Goal: Information Seeking & Learning: Learn about a topic

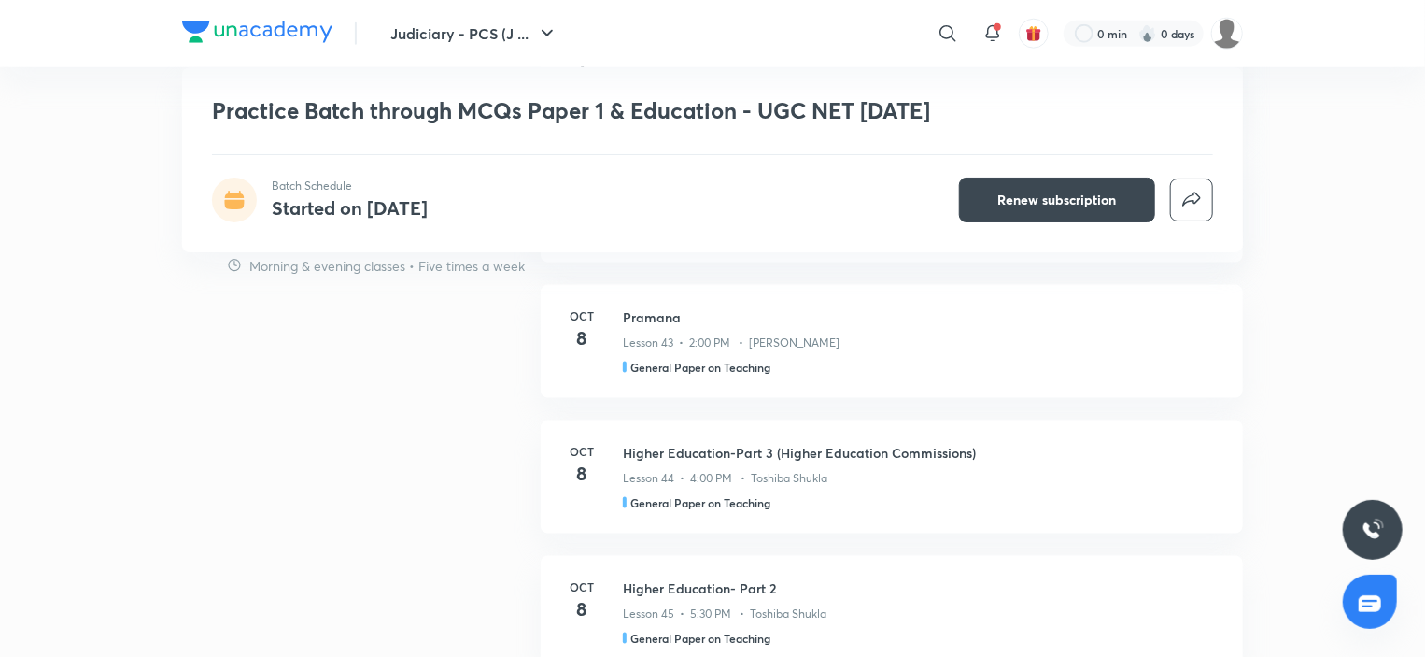
scroll to position [1681, 0]
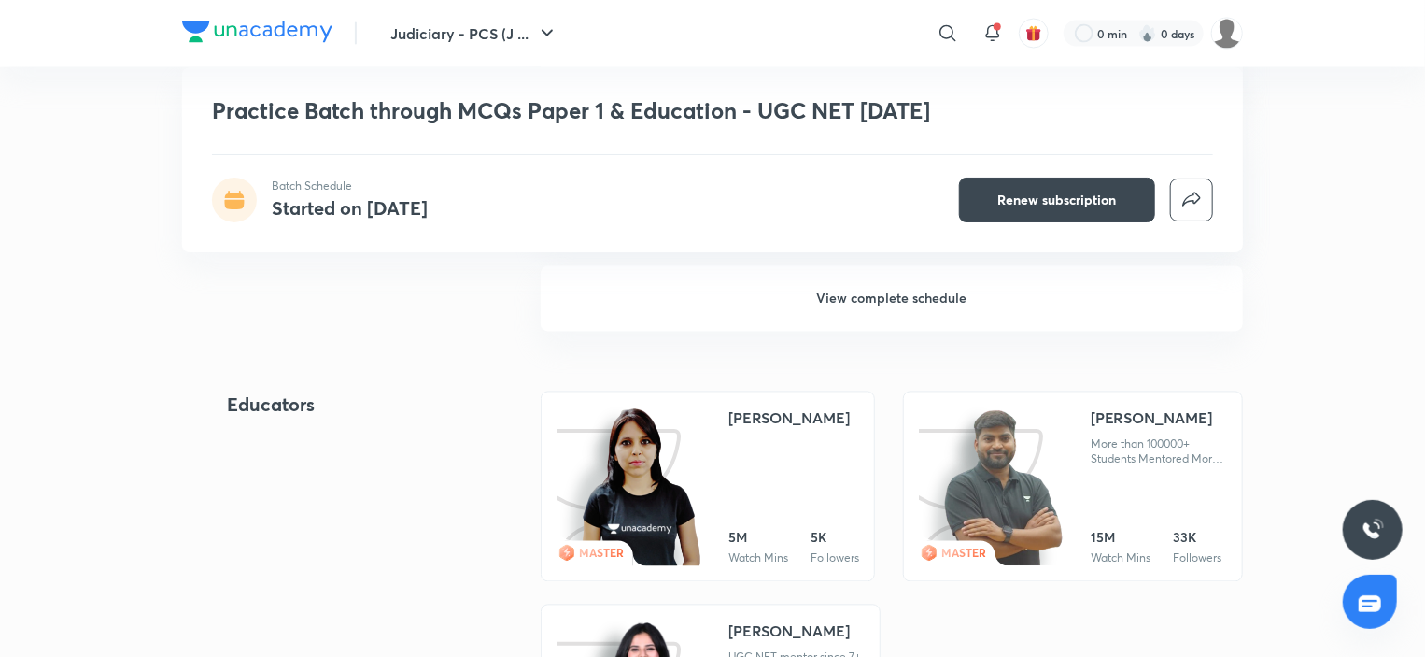
click at [903, 306] on h6 "View complete schedule" at bounding box center [892, 298] width 702 height 65
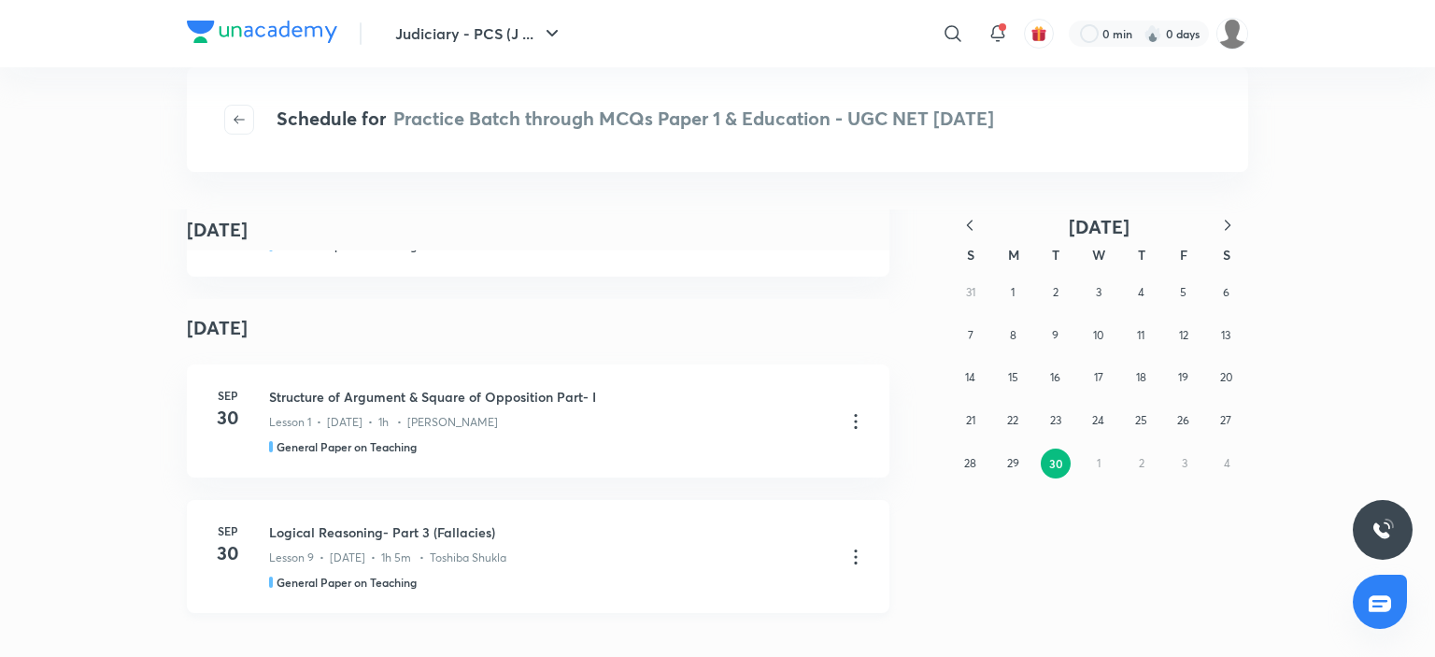
scroll to position [187, 0]
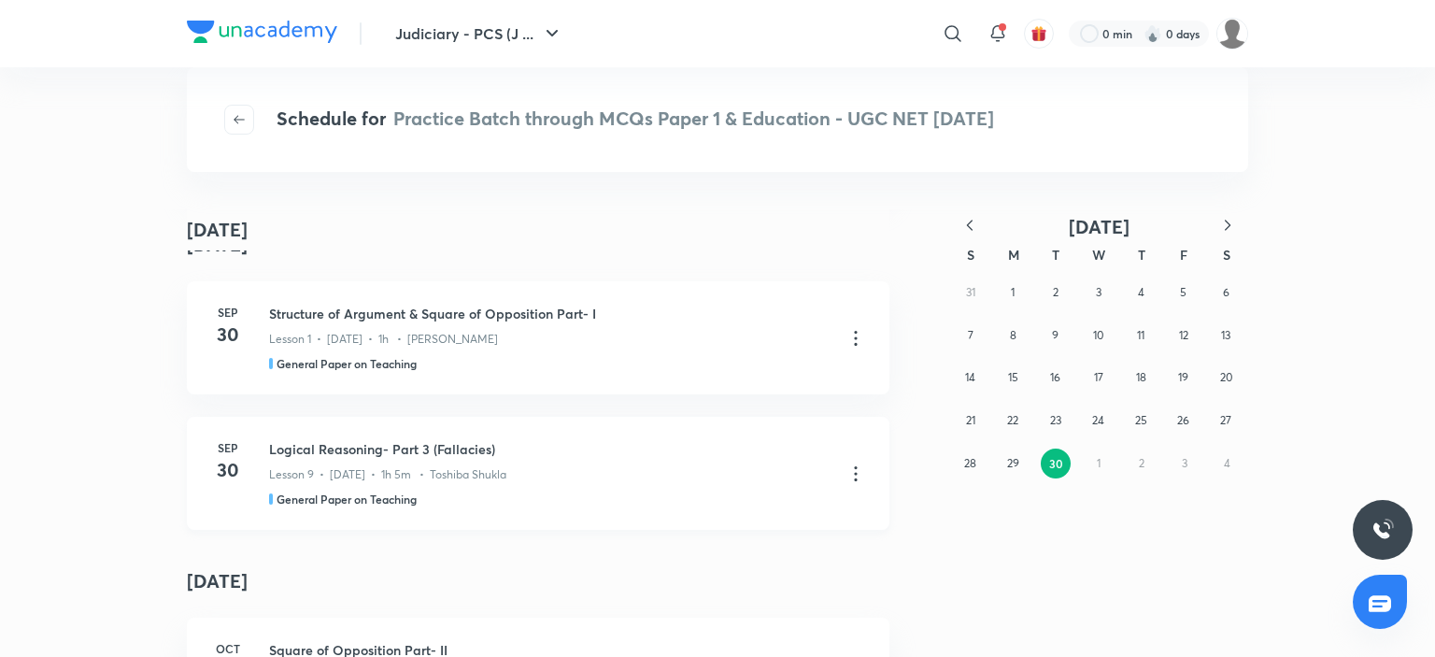
click at [854, 474] on icon at bounding box center [855, 473] width 3 height 15
click at [721, 522] on p "Go to course page" at bounding box center [715, 520] width 111 height 20
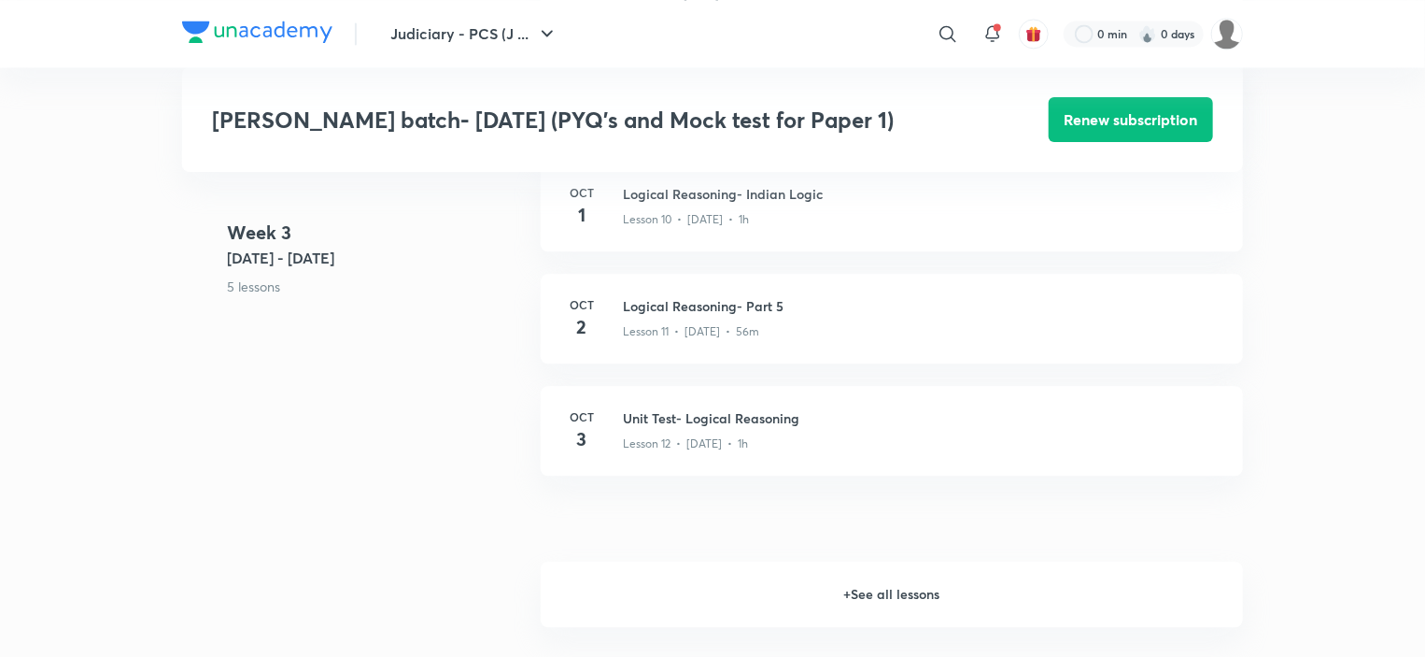
scroll to position [2242, 0]
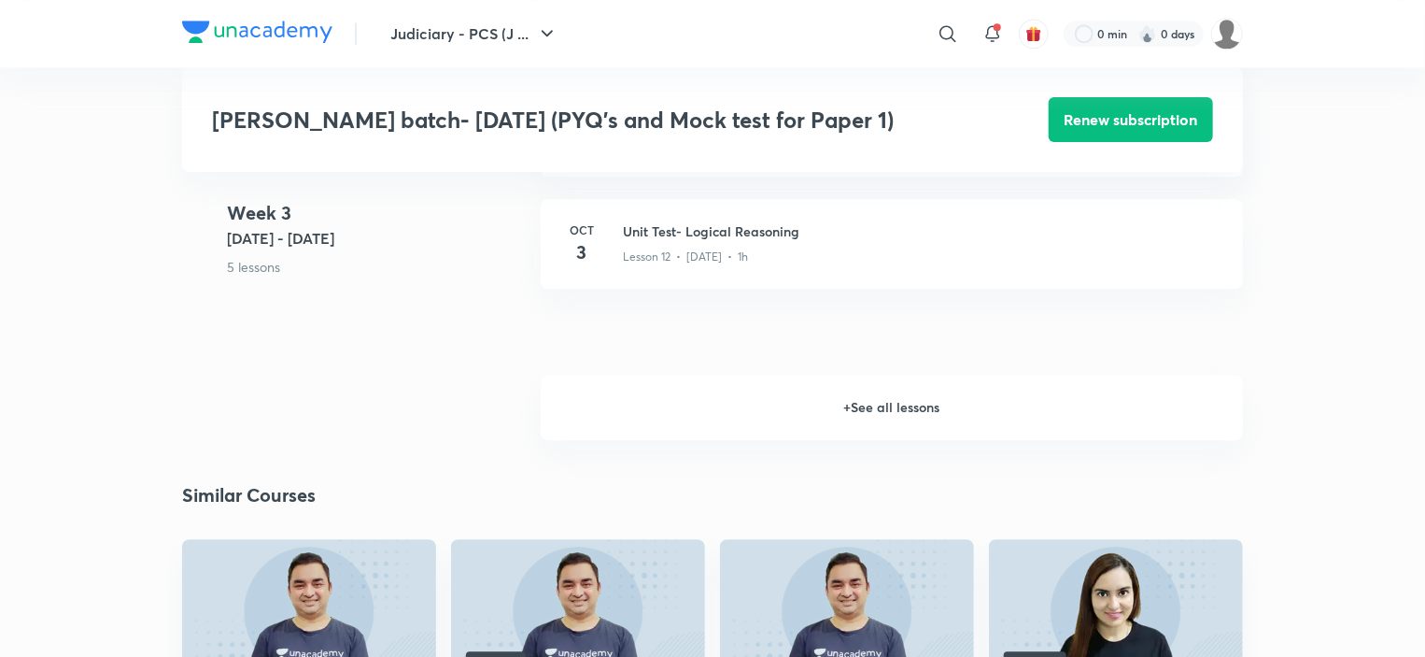
click at [879, 427] on h6 "+ See all lessons" at bounding box center [892, 407] width 702 height 65
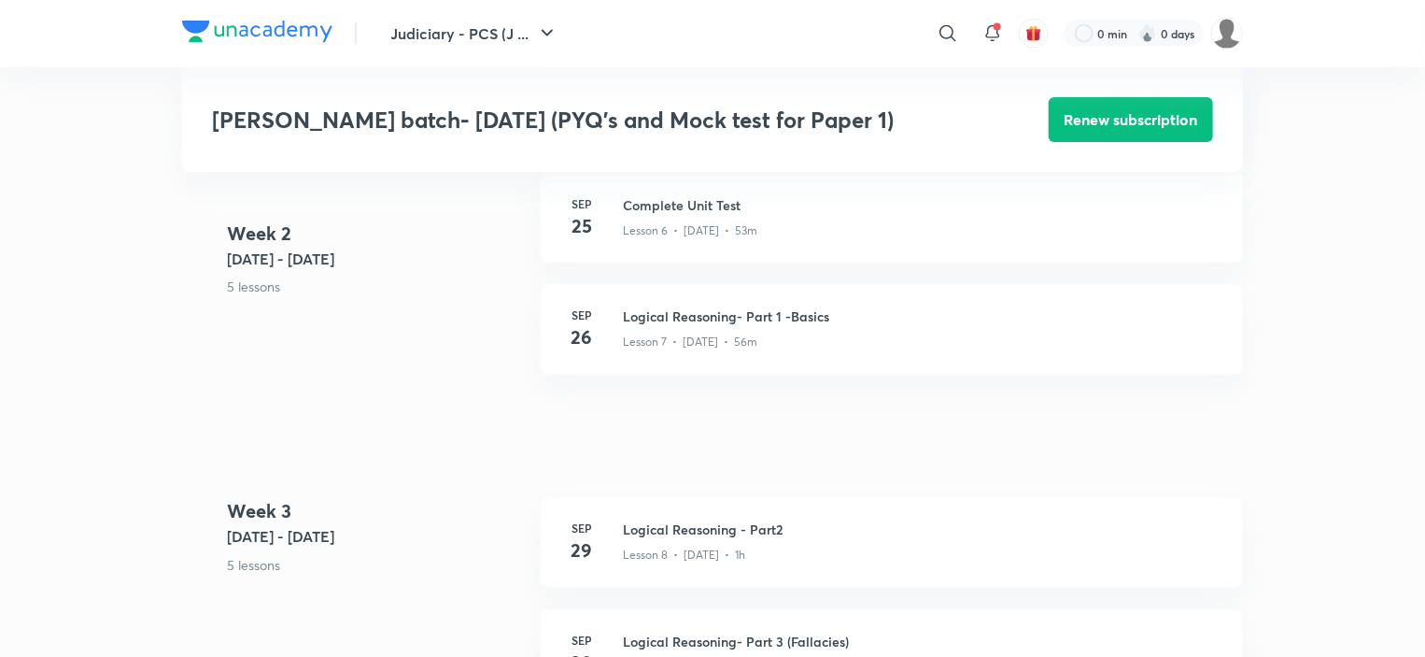
scroll to position [0, 0]
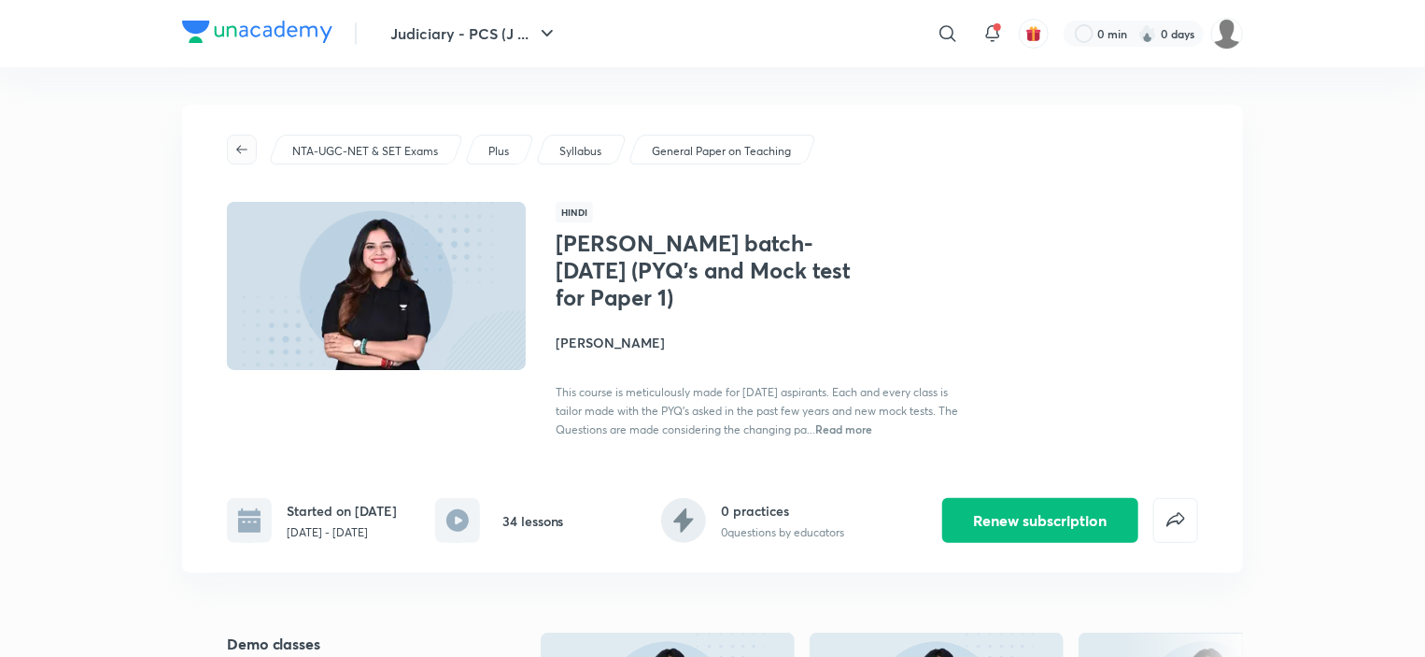
click at [241, 151] on icon "button" at bounding box center [241, 149] width 15 height 15
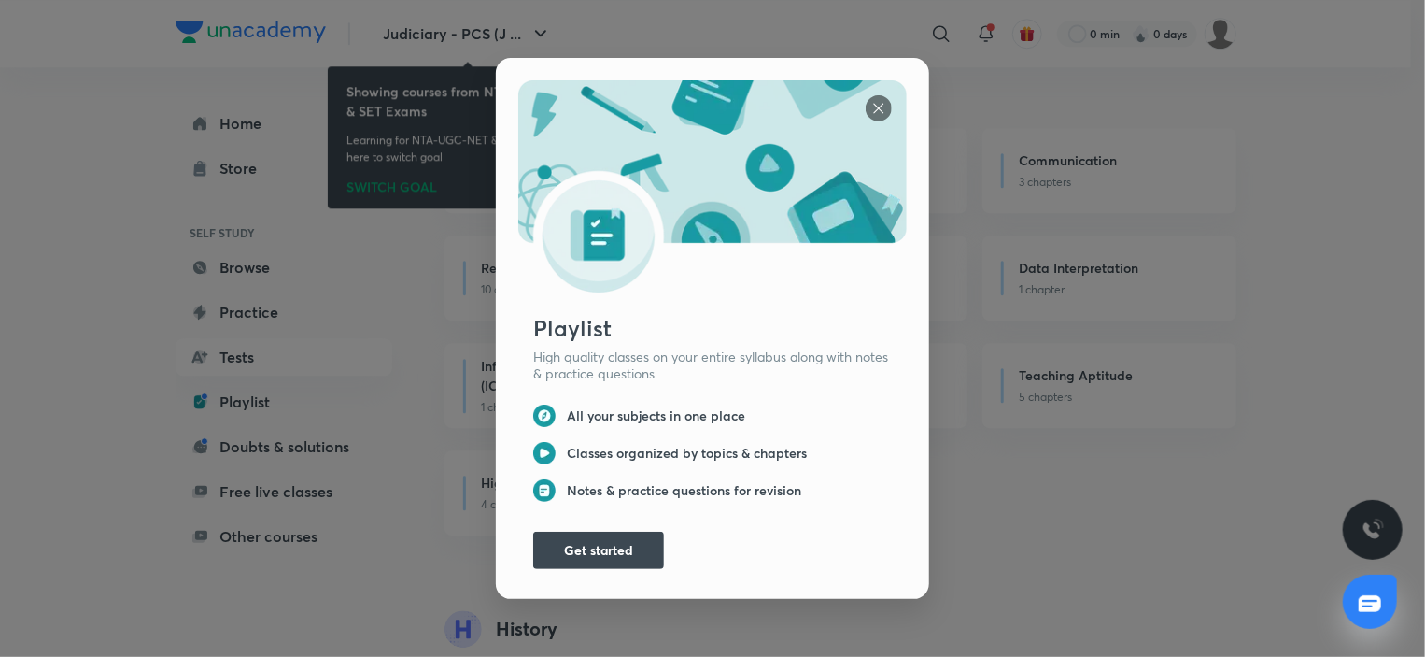
scroll to position [2449, 0]
click at [874, 111] on img at bounding box center [879, 108] width 26 height 26
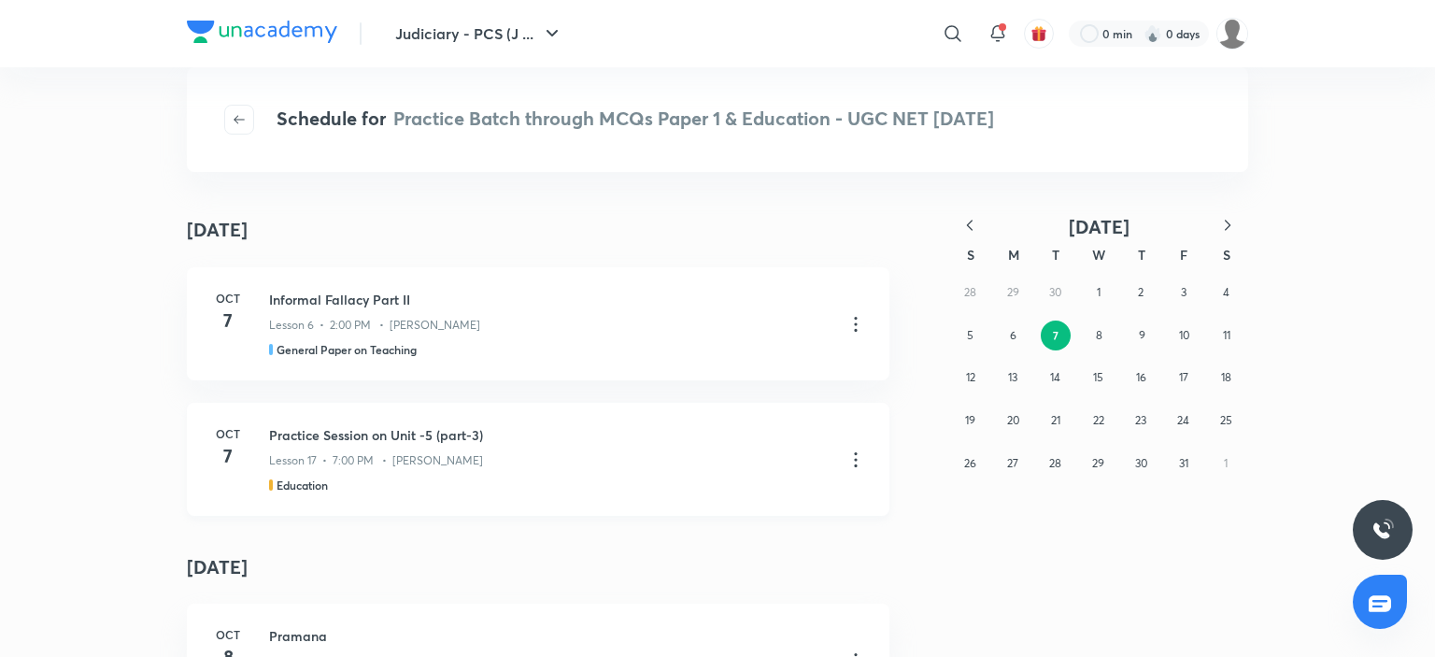
click at [844, 454] on icon at bounding box center [855, 459] width 22 height 22
click at [725, 504] on p "Go to course page" at bounding box center [715, 506] width 111 height 20
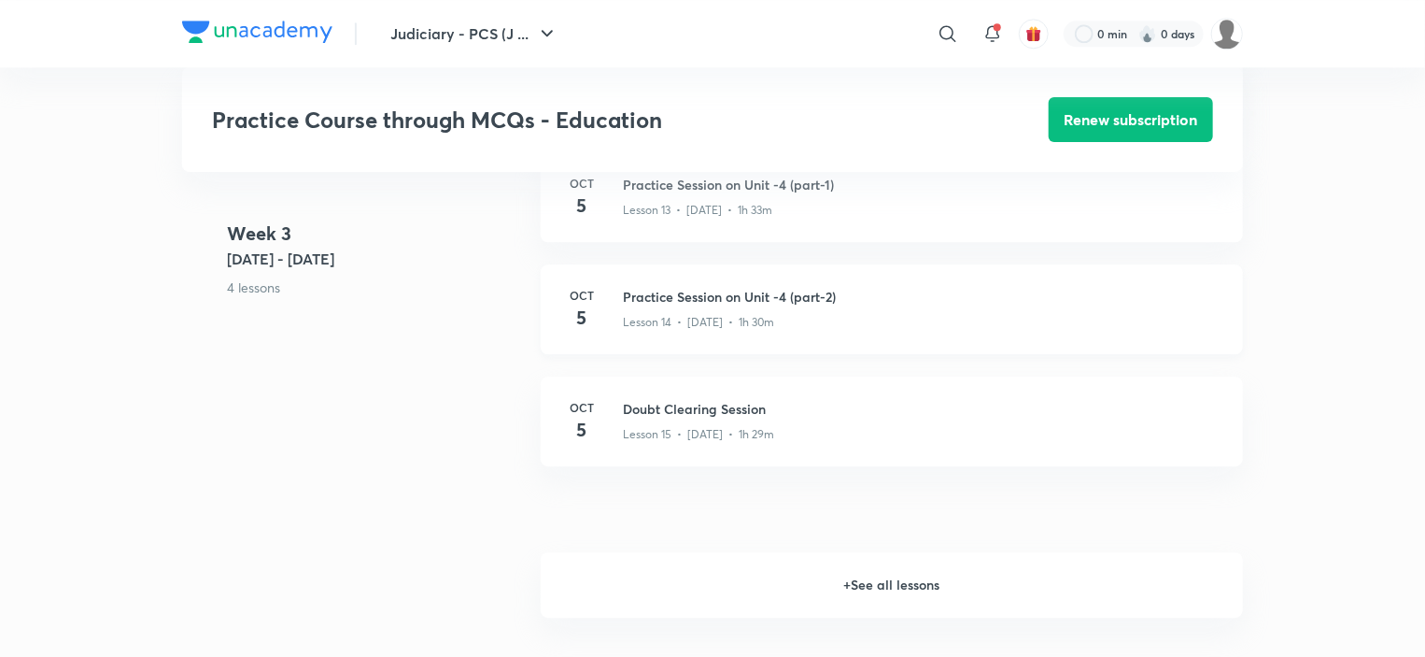
scroll to position [2429, 0]
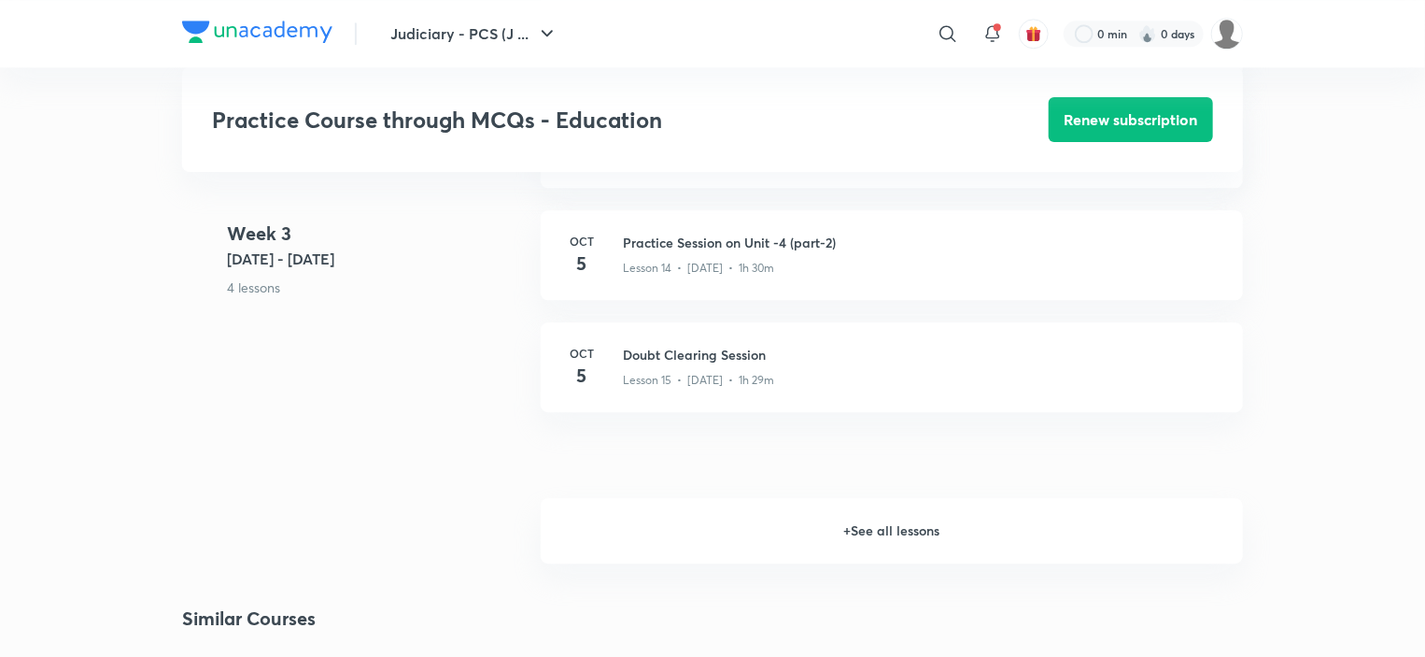
click at [855, 539] on h6 "+ See all lessons" at bounding box center [892, 530] width 702 height 65
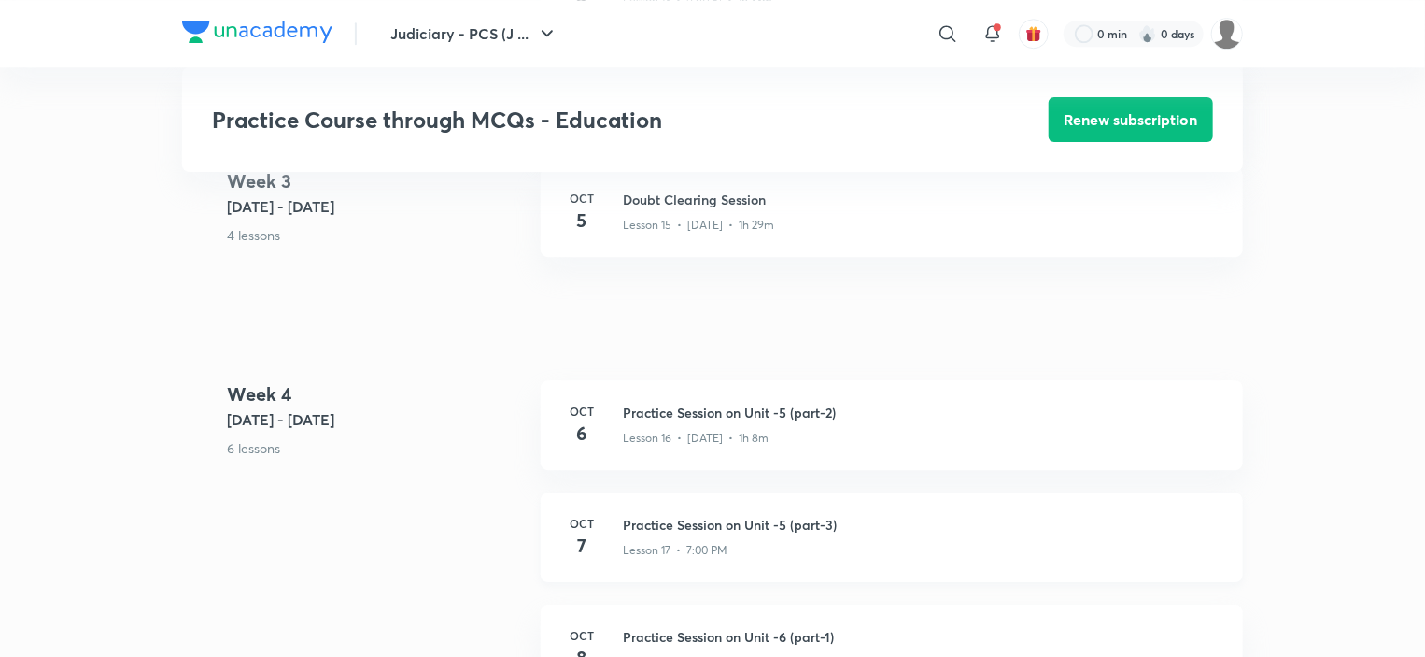
scroll to position [2616, 0]
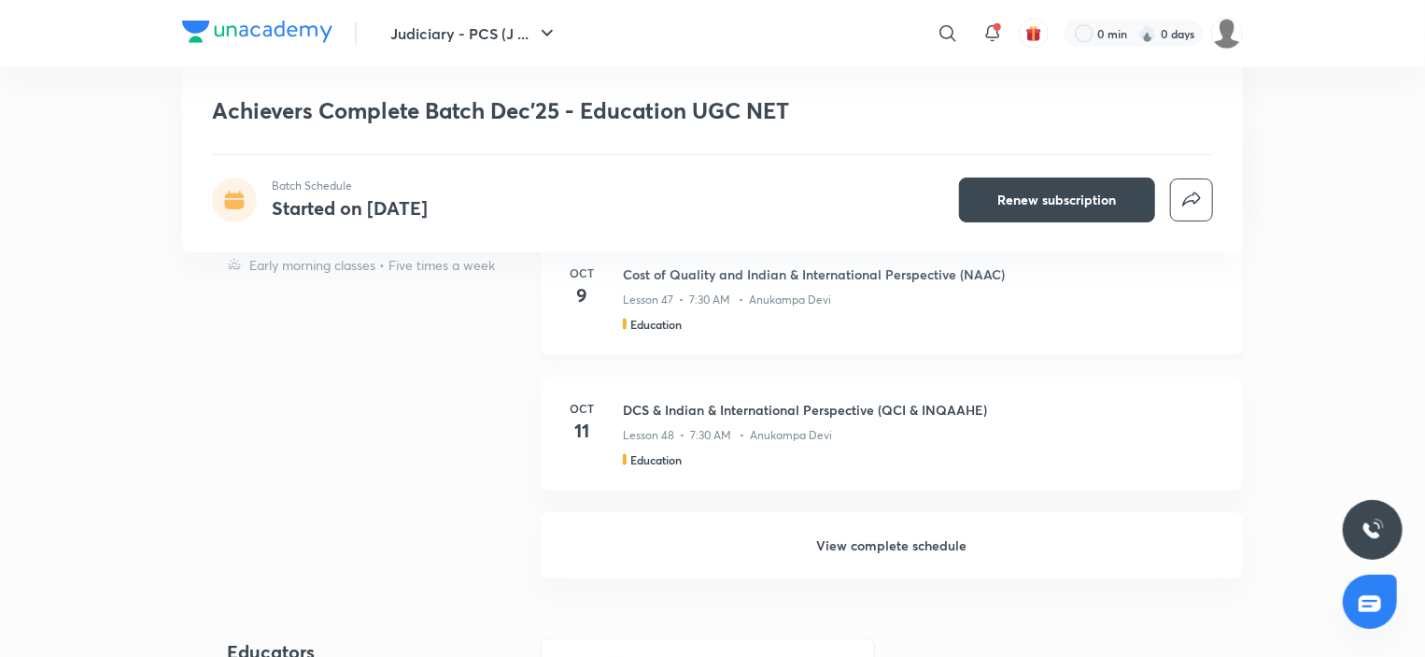
scroll to position [1147, 0]
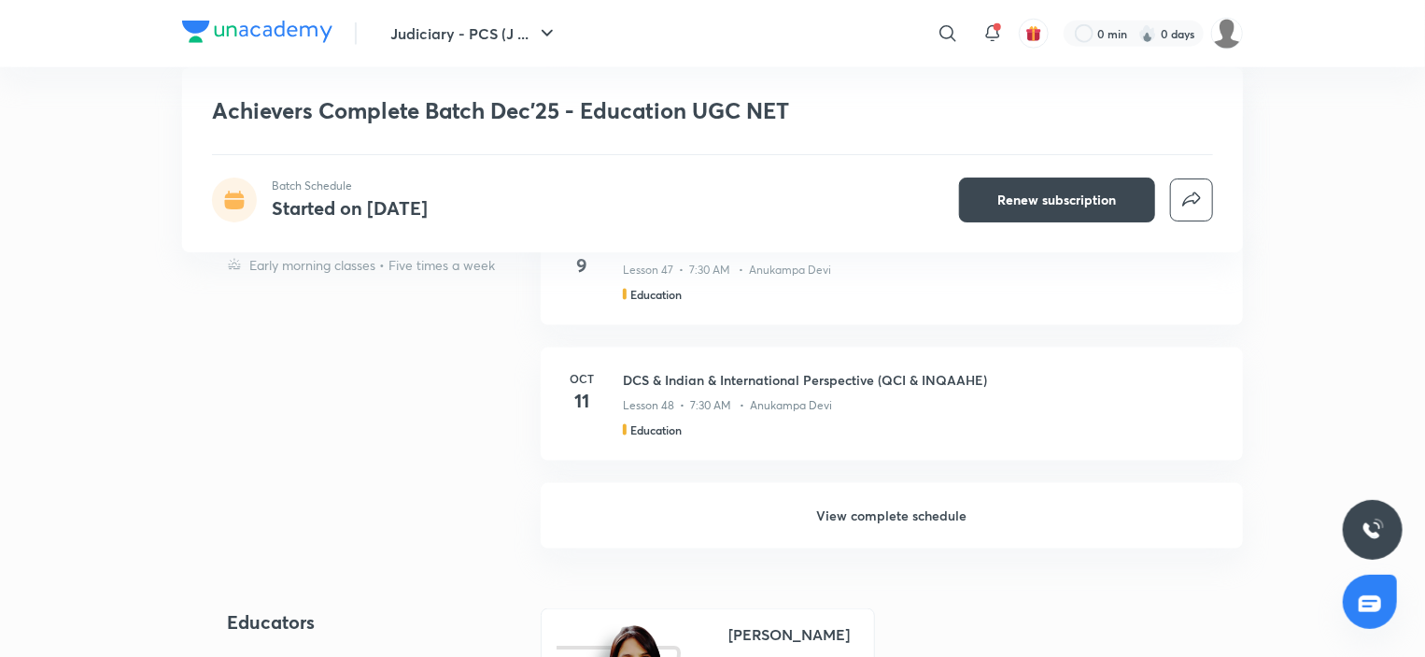
click at [906, 518] on h6 "View complete schedule" at bounding box center [892, 515] width 702 height 65
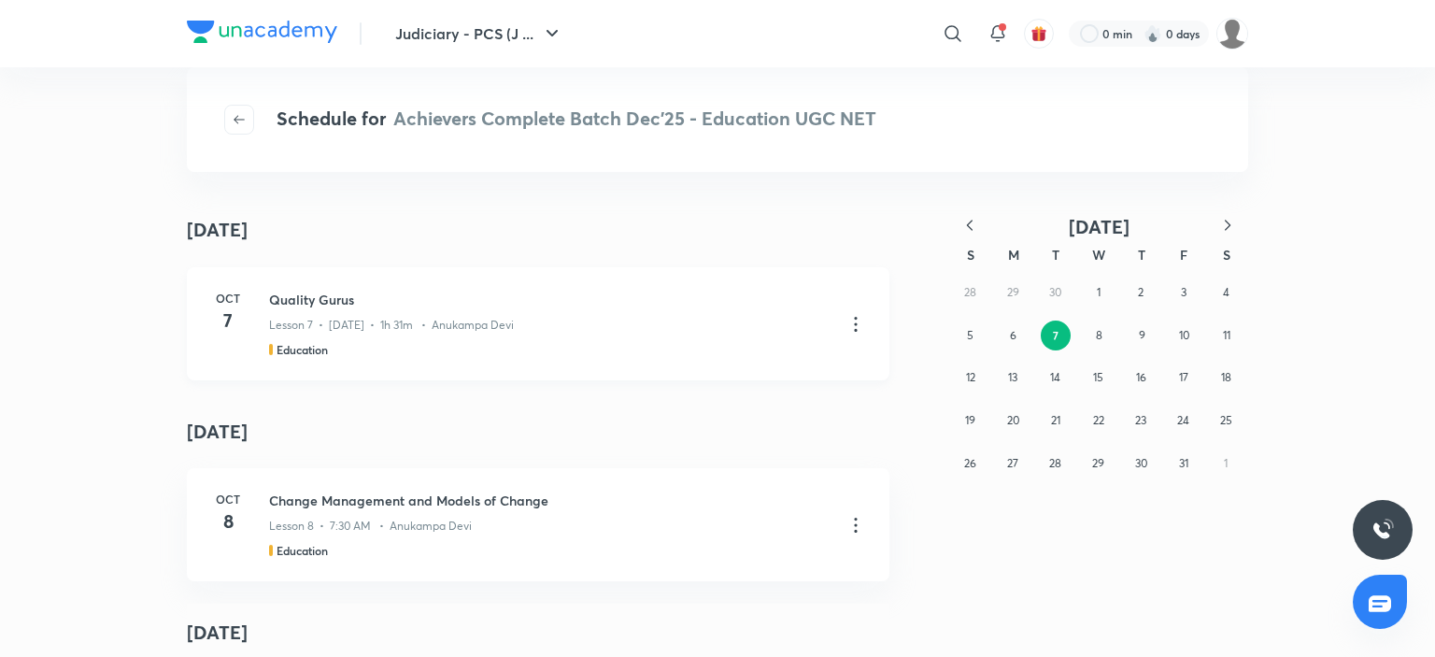
click at [856, 318] on icon at bounding box center [855, 324] width 22 height 22
click at [750, 372] on p "Go to course page" at bounding box center [715, 371] width 111 height 20
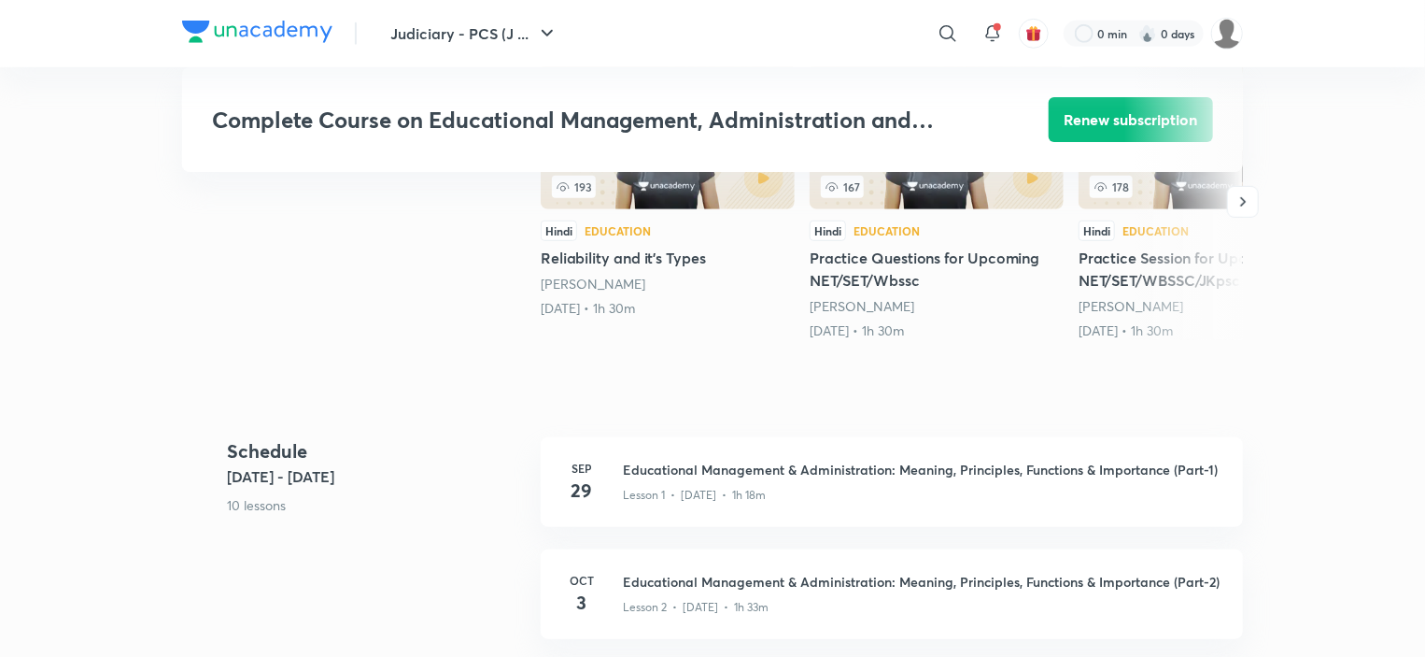
scroll to position [187, 0]
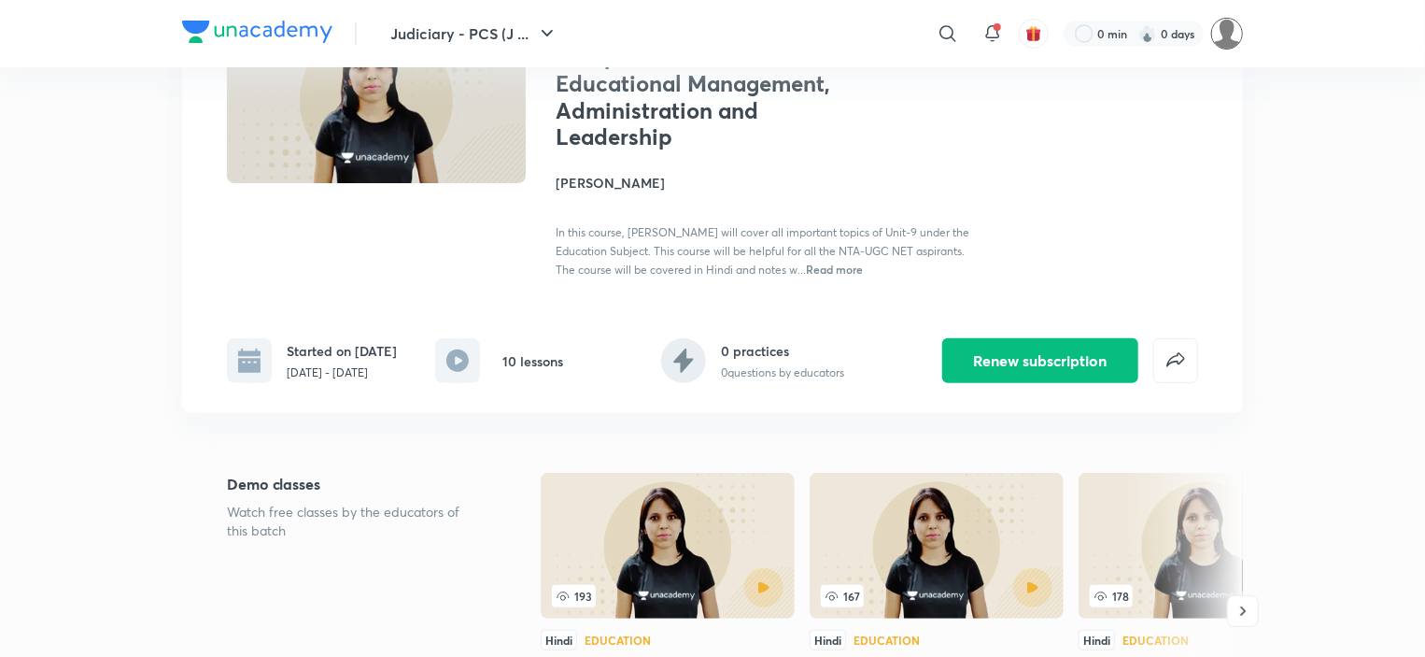
click at [1216, 33] on img at bounding box center [1228, 34] width 32 height 32
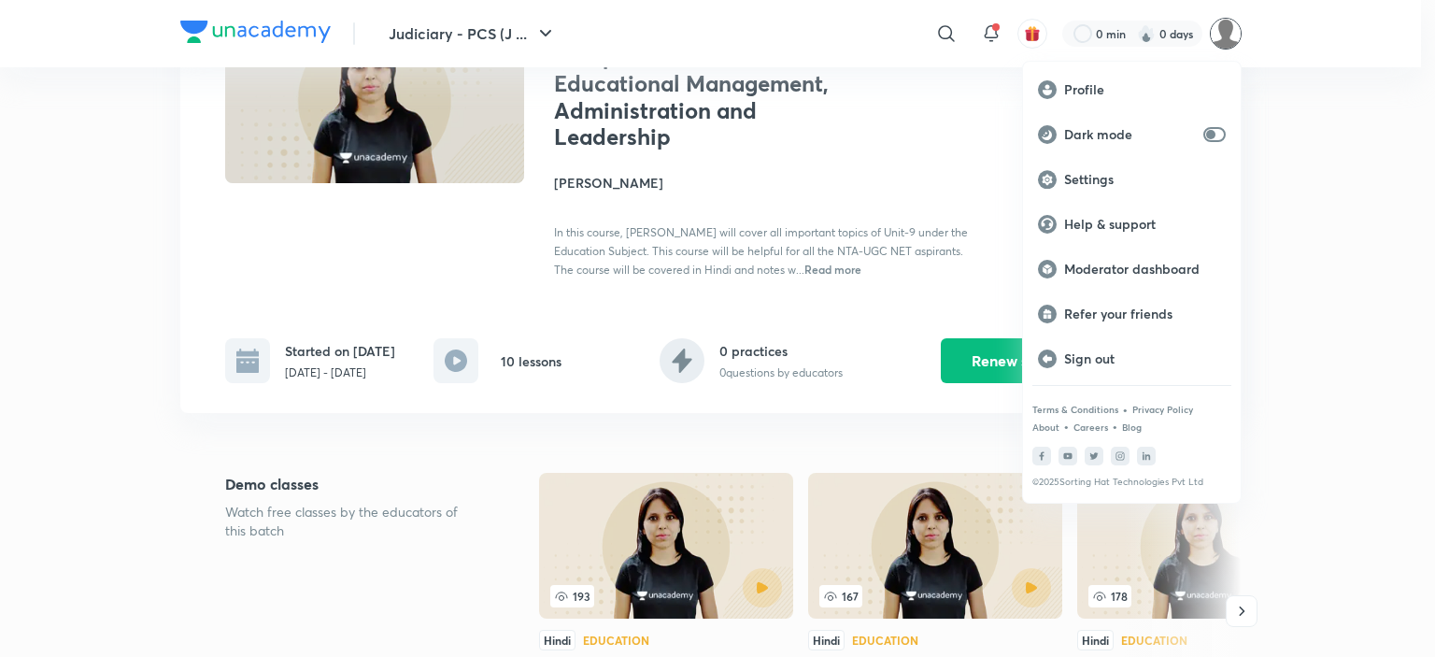
click at [1278, 203] on div at bounding box center [717, 328] width 1435 height 657
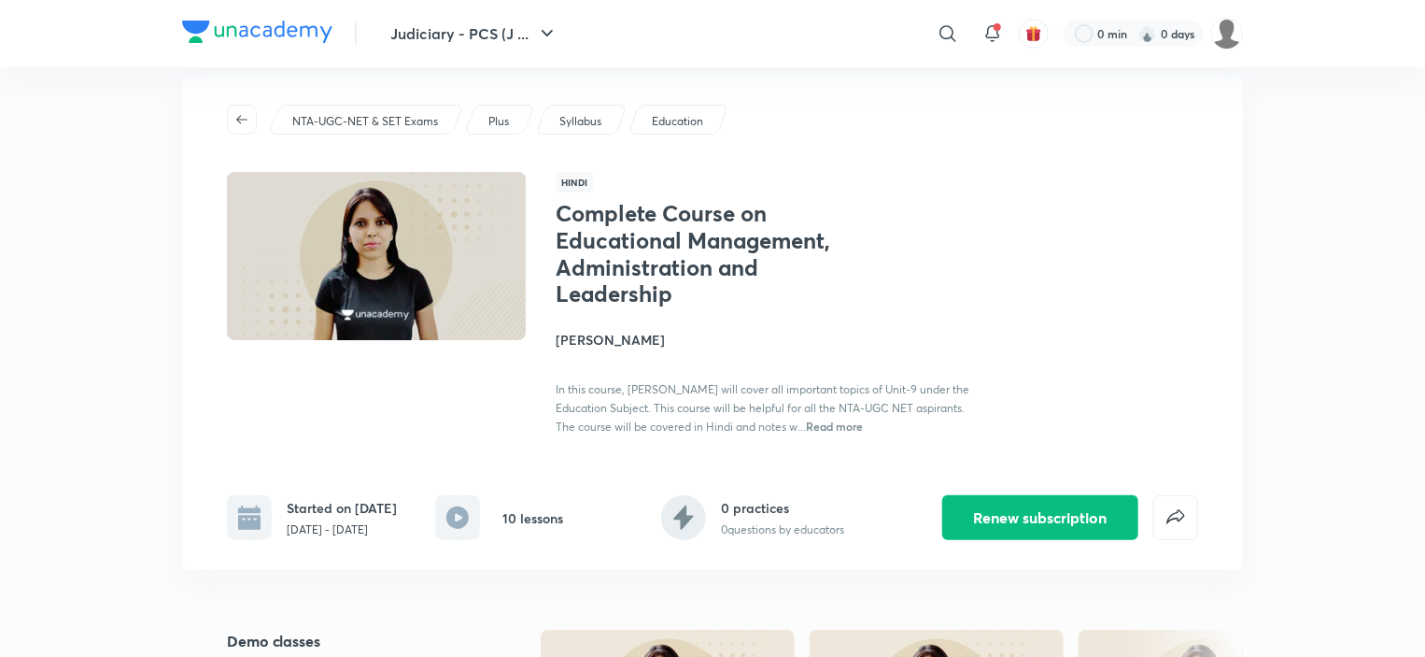
scroll to position [0, 0]
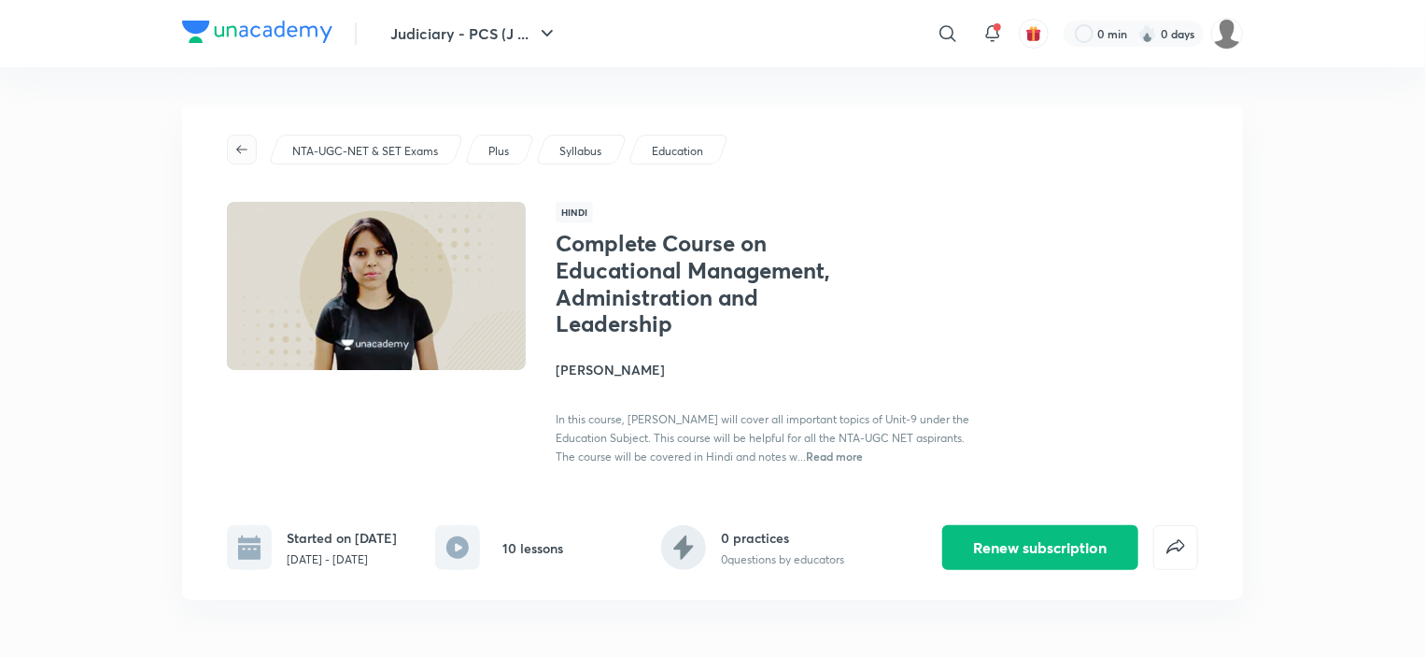
click at [234, 142] on span "button" at bounding box center [242, 149] width 28 height 15
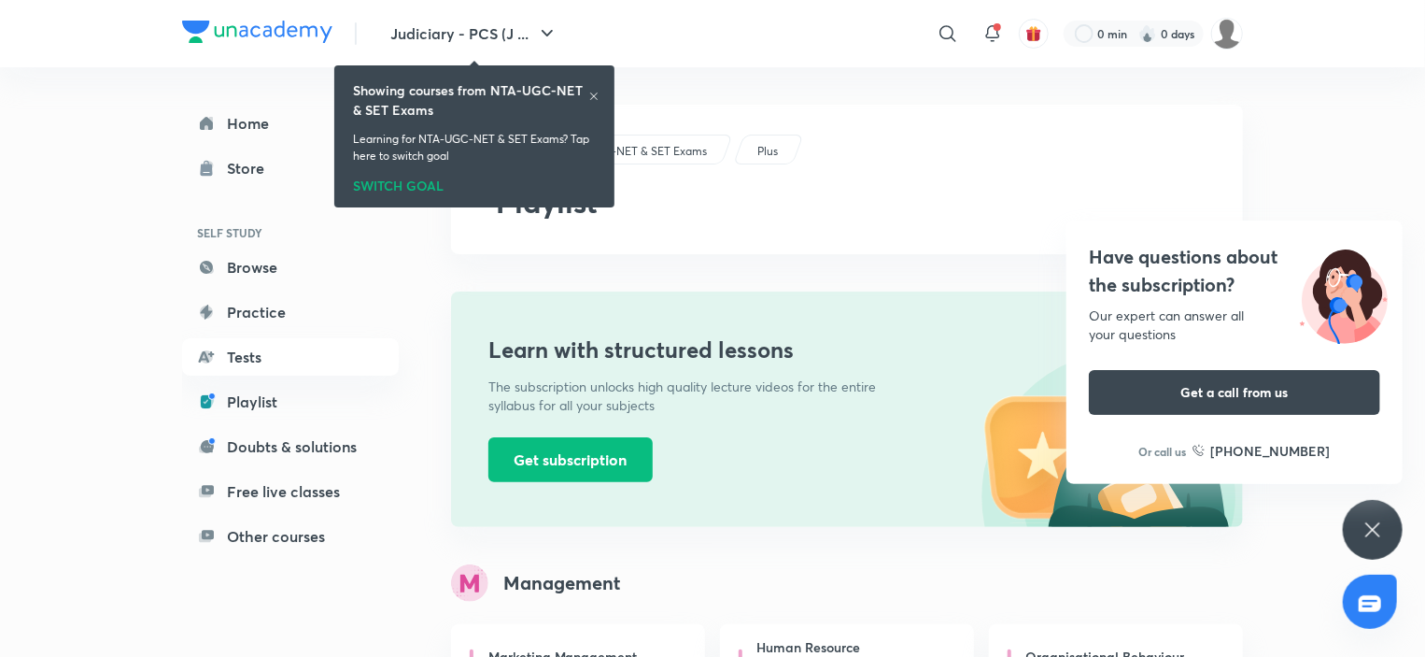
click at [595, 93] on icon at bounding box center [594, 96] width 11 height 11
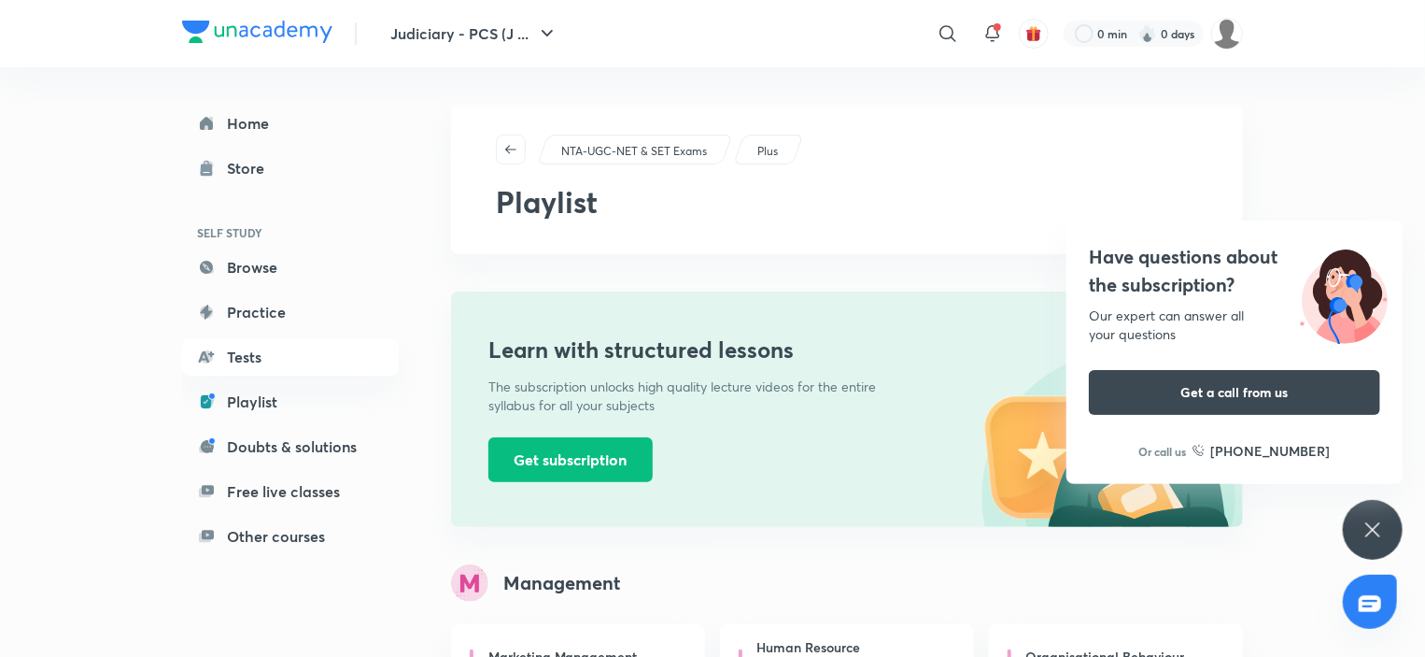
click at [1375, 545] on div "Have questions about the subscription? Our expert can answer all your questions…" at bounding box center [1373, 530] width 60 height 60
